Goal: Navigation & Orientation: Understand site structure

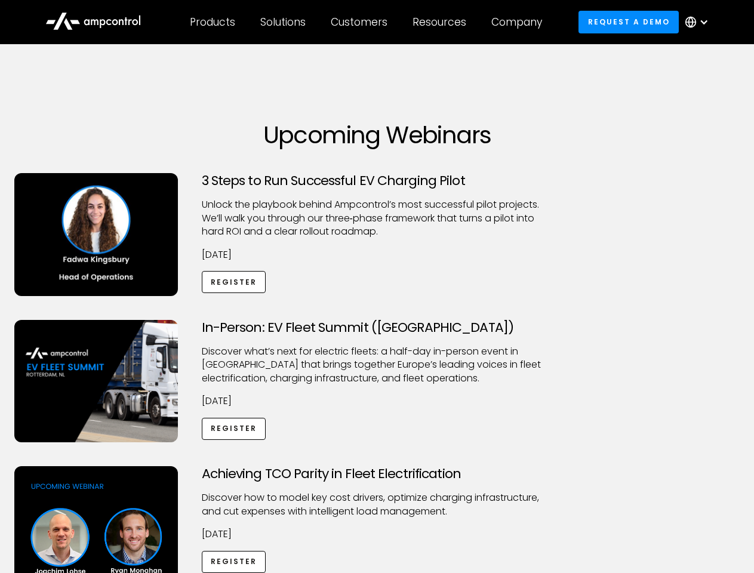
click at [367, 22] on div "Customers" at bounding box center [359, 22] width 57 height 13
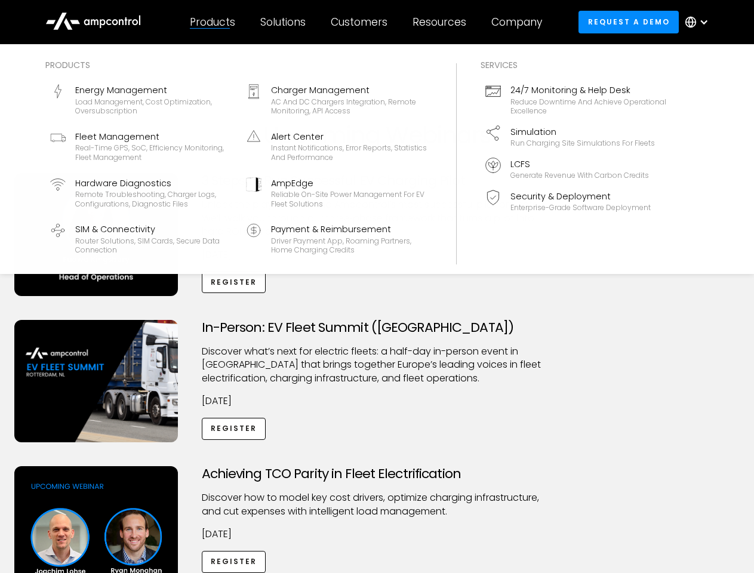
click at [212, 22] on div "Products" at bounding box center [212, 22] width 45 height 13
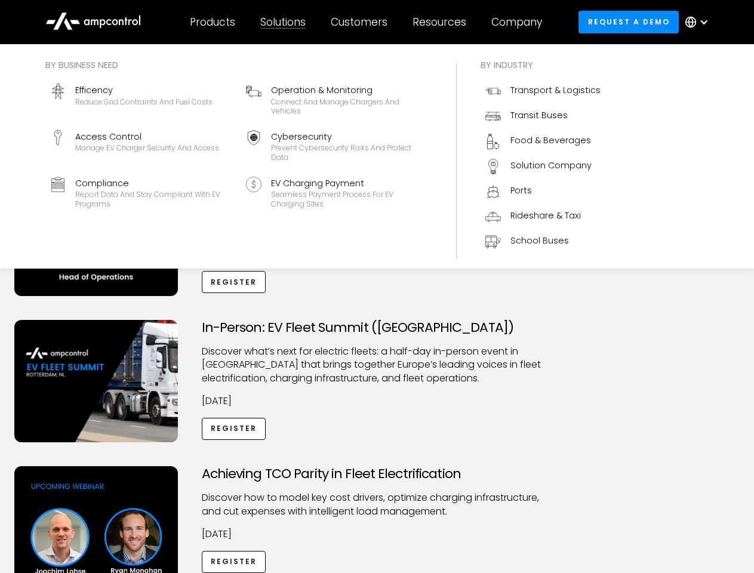
click at [284, 22] on div "Solutions" at bounding box center [282, 22] width 45 height 13
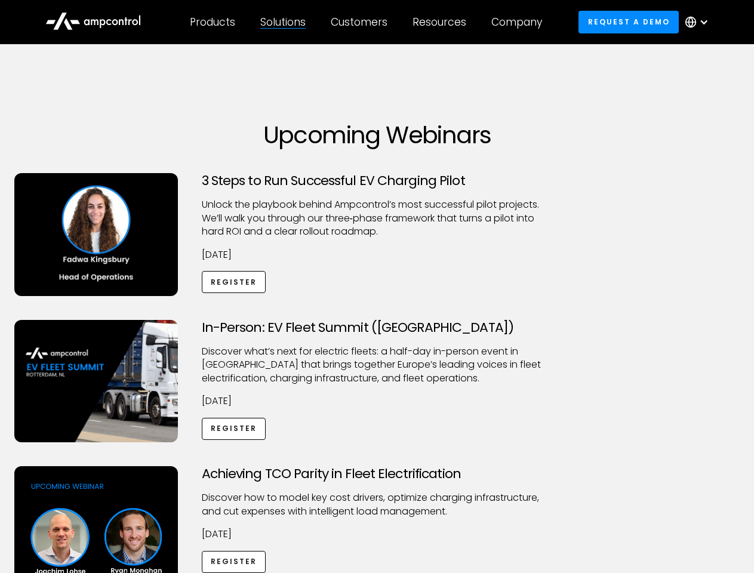
click at [361, 22] on div "Customers" at bounding box center [359, 22] width 57 height 13
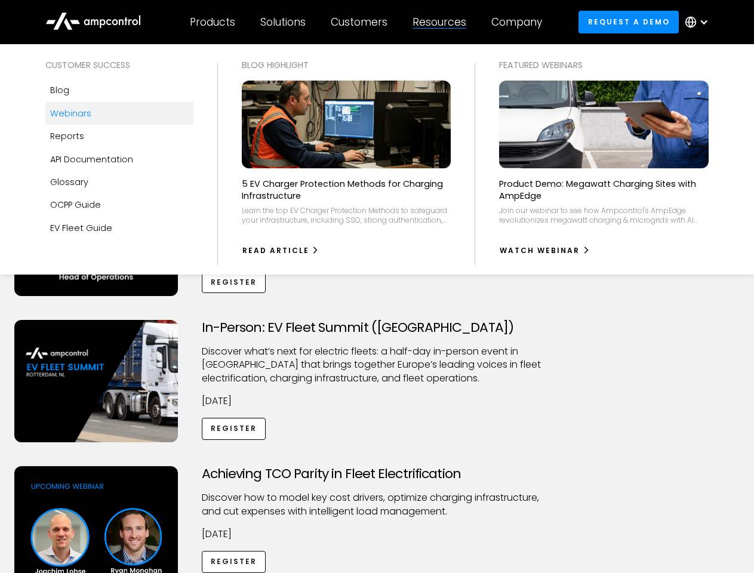
click at [442, 22] on div "Resources" at bounding box center [440, 22] width 54 height 13
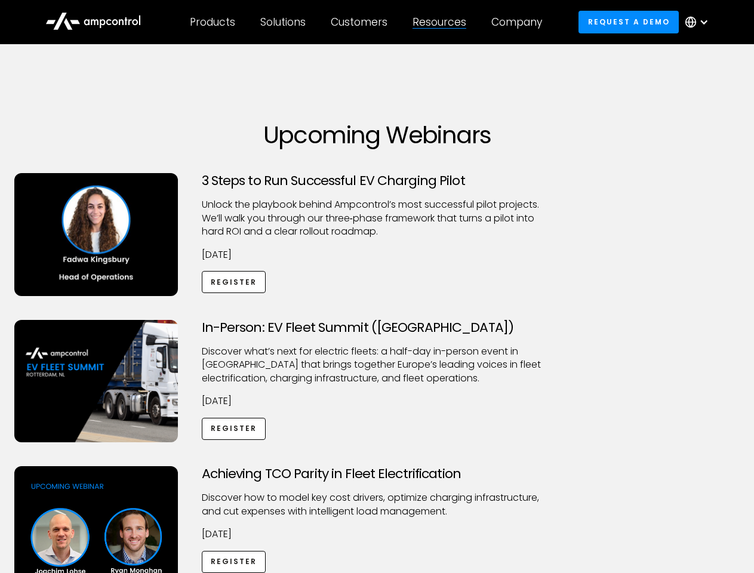
click at [521, 22] on div "Company" at bounding box center [516, 22] width 51 height 13
click at [700, 22] on div at bounding box center [704, 22] width 10 height 10
